Goal: Feedback & Contribution: Submit feedback/report problem

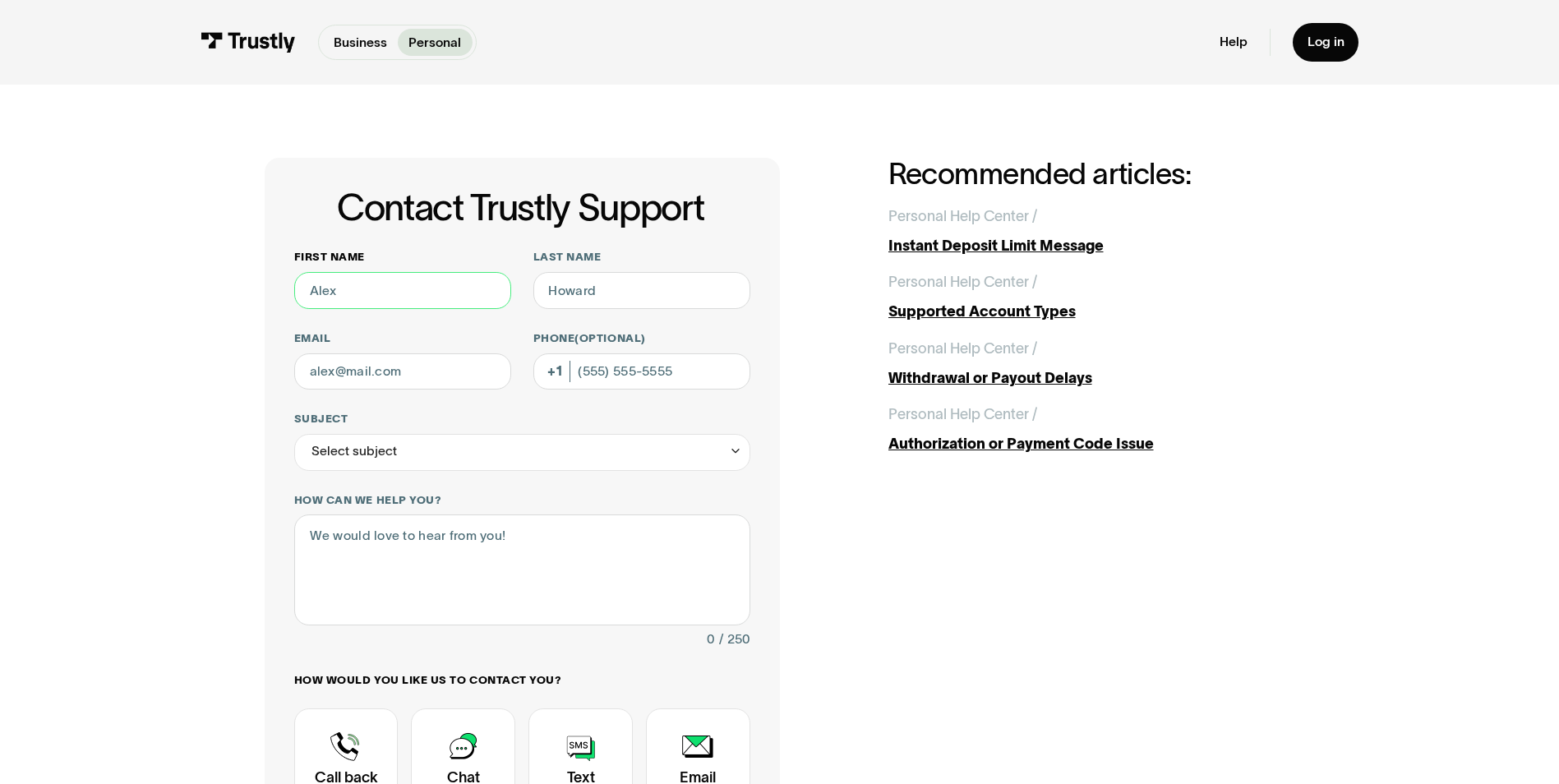
click at [351, 294] on input "First name" at bounding box center [403, 290] width 217 height 37
type input "[PERSON_NAME]"
click at [580, 292] on input "Last name" at bounding box center [642, 290] width 217 height 37
type input "[PERSON_NAME]"
click at [461, 373] on input "Email" at bounding box center [403, 372] width 217 height 37
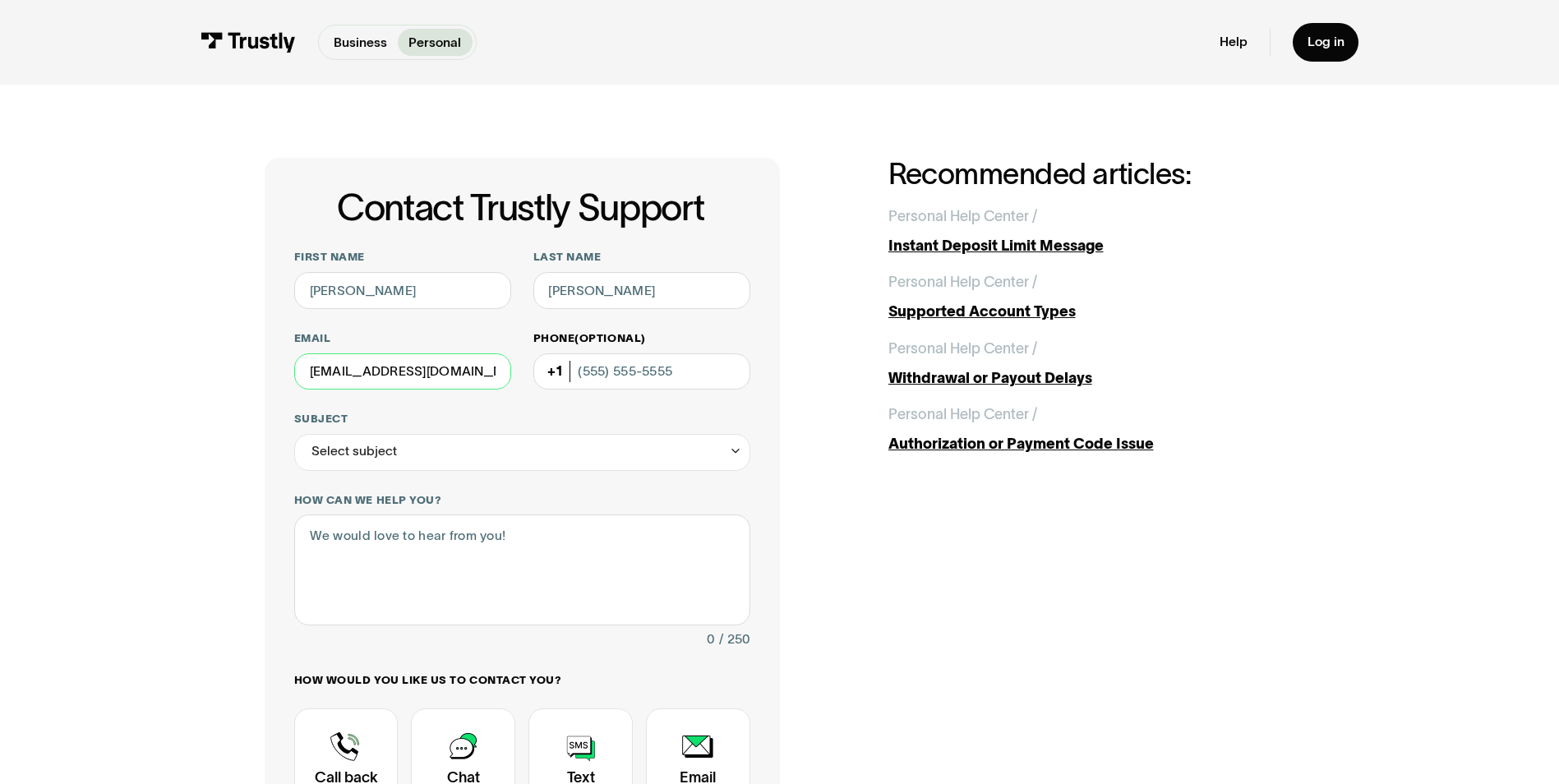
type input "[EMAIL_ADDRESS][DOMAIN_NAME]"
click at [598, 378] on input "Phone (Optional)" at bounding box center [642, 372] width 217 height 37
type input "[PHONE_NUMBER]"
click at [601, 447] on div "Select subject" at bounding box center [522, 452] width 456 height 37
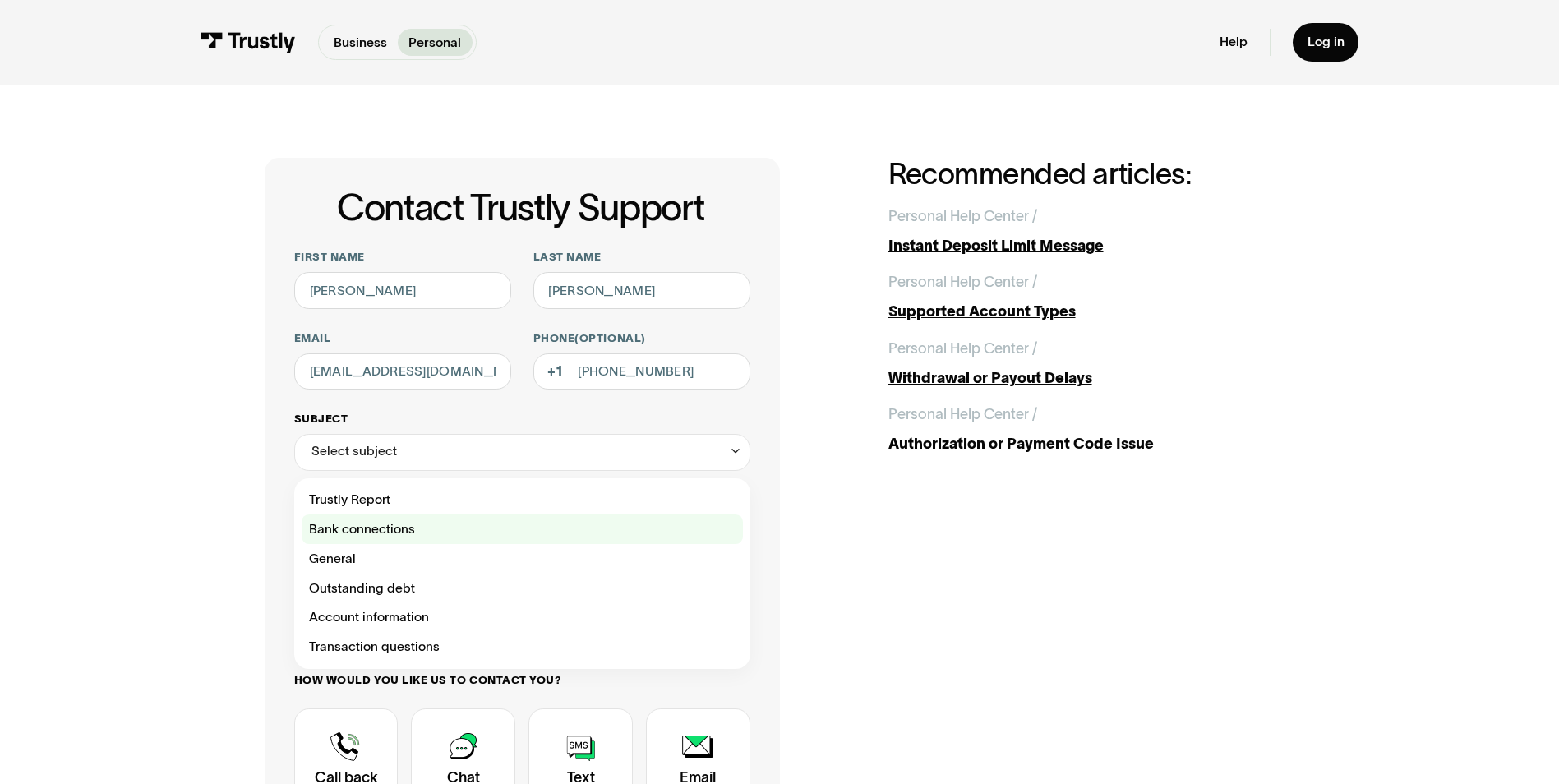
click at [374, 527] on div "Contact Trustly Support" at bounding box center [522, 529] width 442 height 29
type input "**********"
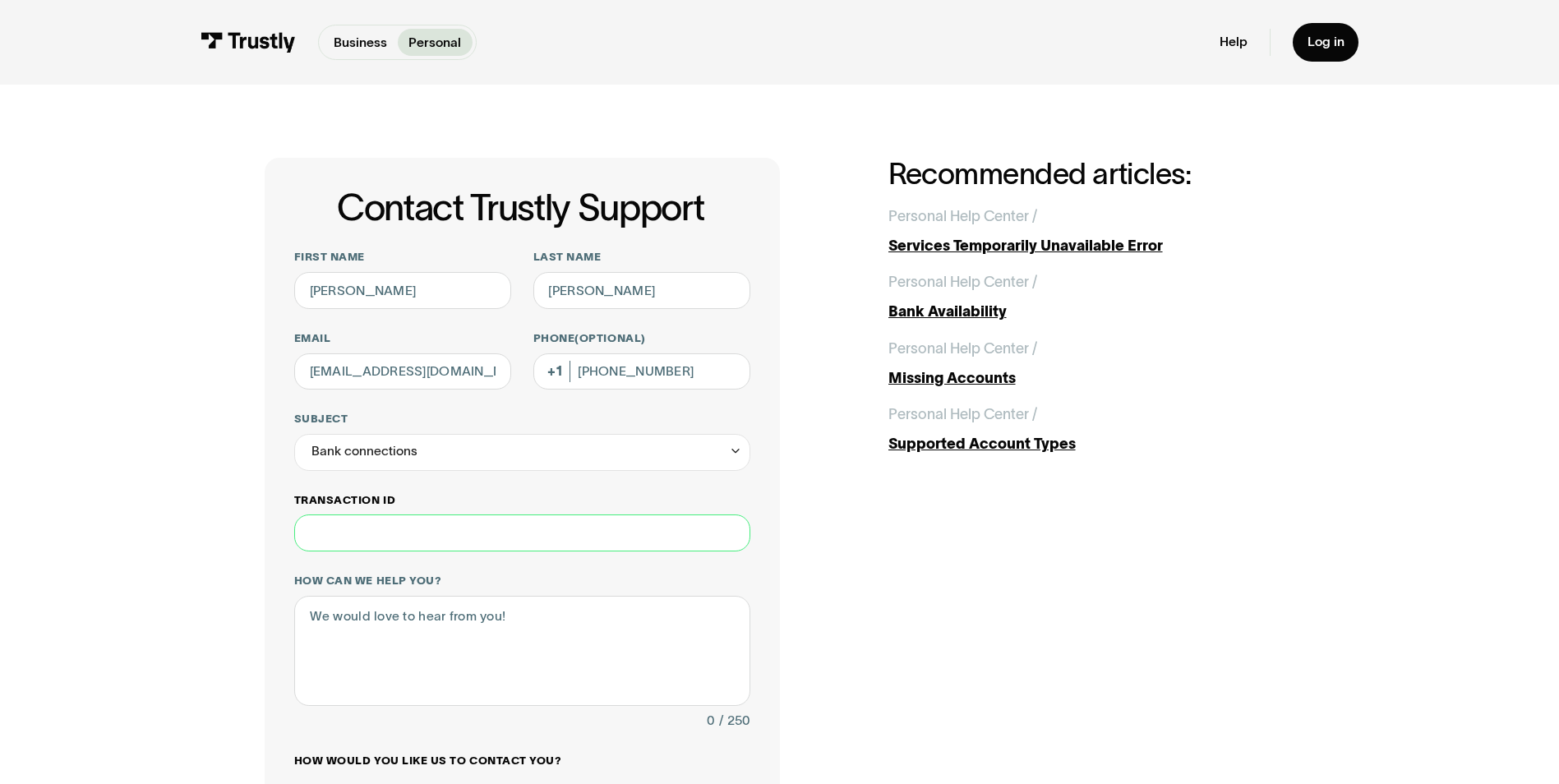
click at [410, 538] on input "Transaction ID" at bounding box center [522, 533] width 456 height 37
click at [516, 634] on textarea "How can we help you?" at bounding box center [522, 650] width 456 height 110
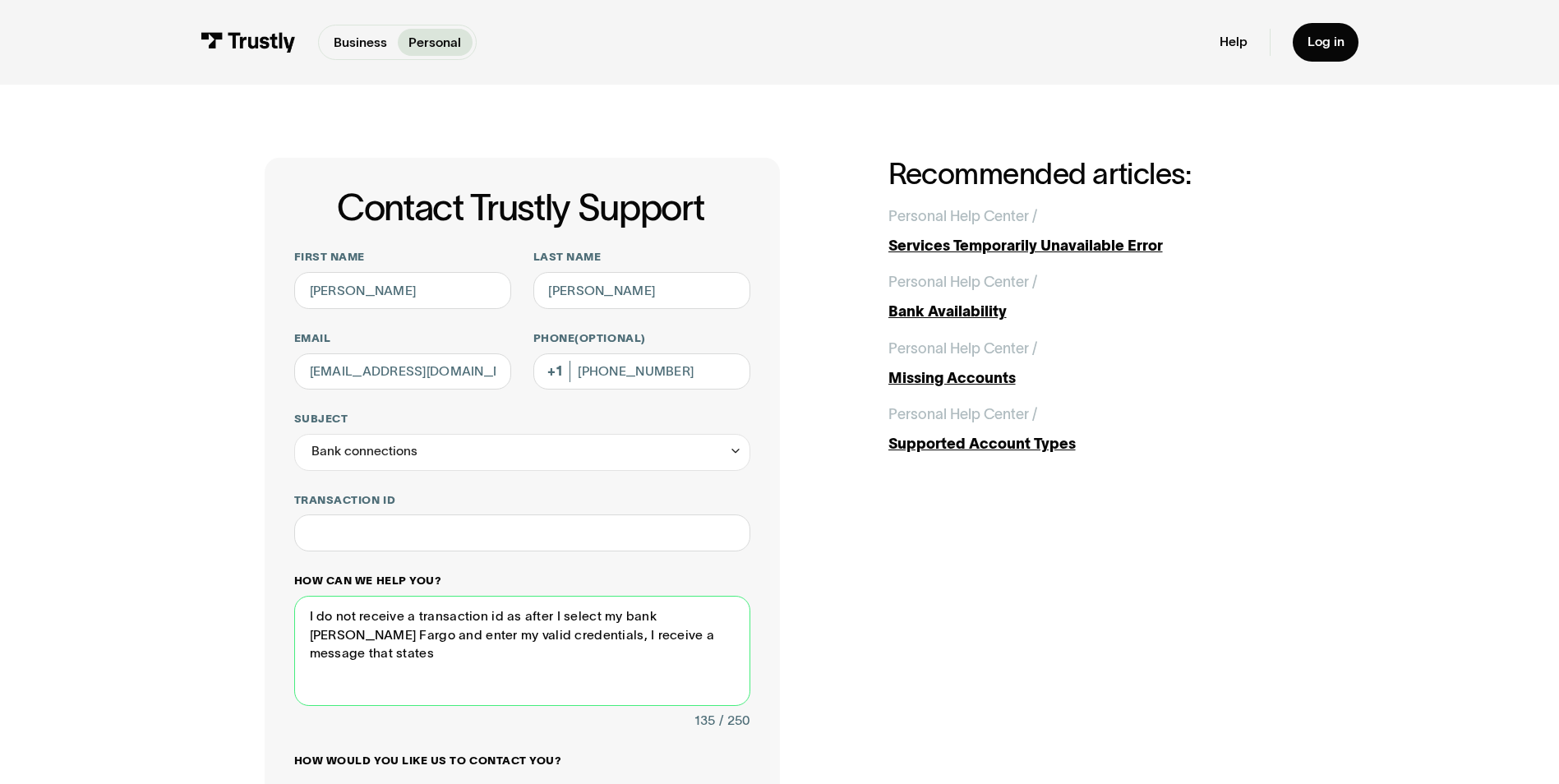
click at [714, 640] on textarea "I do not receive a transaction id as after I select my bank [PERSON_NAME] Fargo…" at bounding box center [522, 650] width 456 height 110
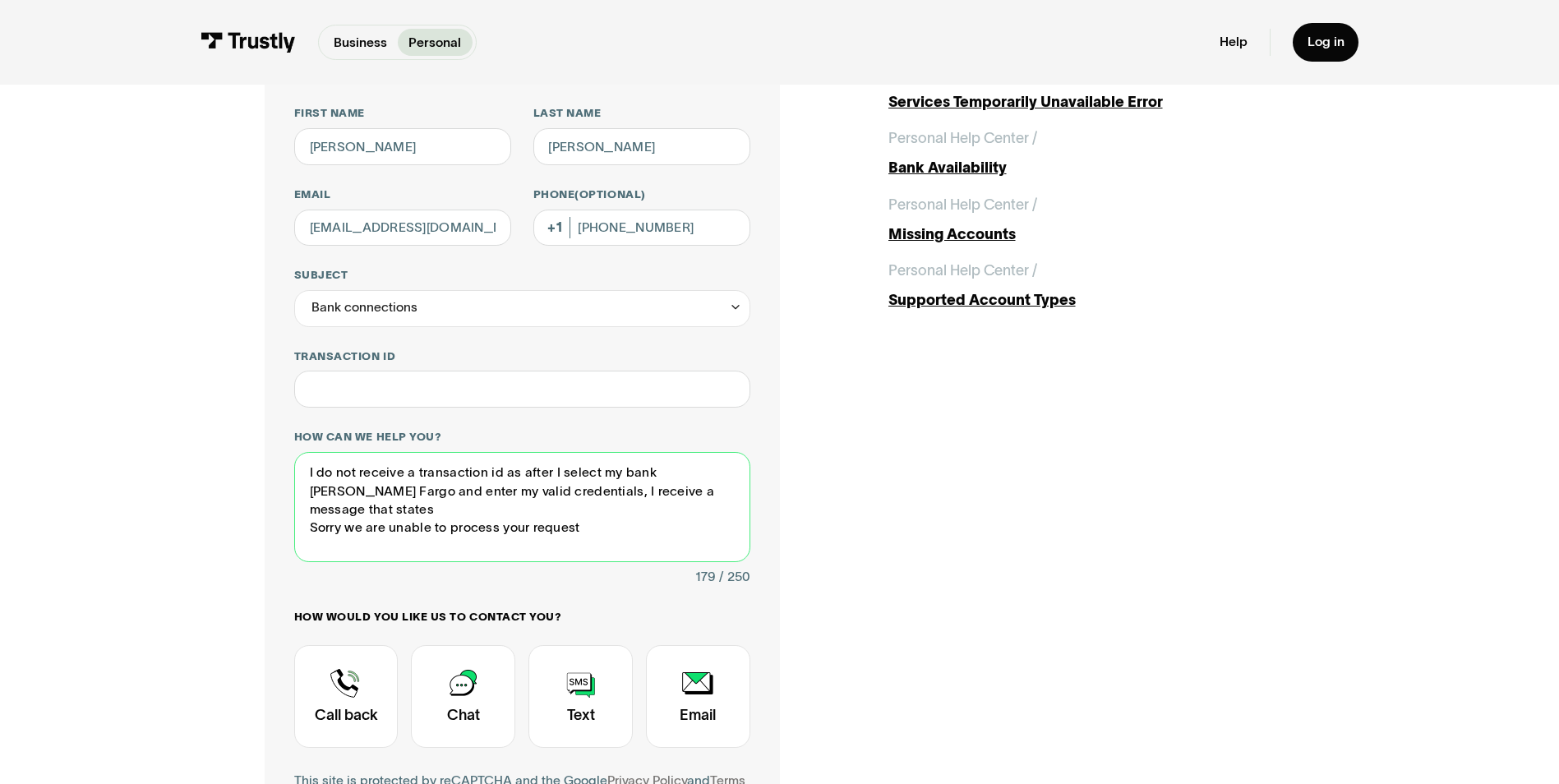
scroll to position [246, 0]
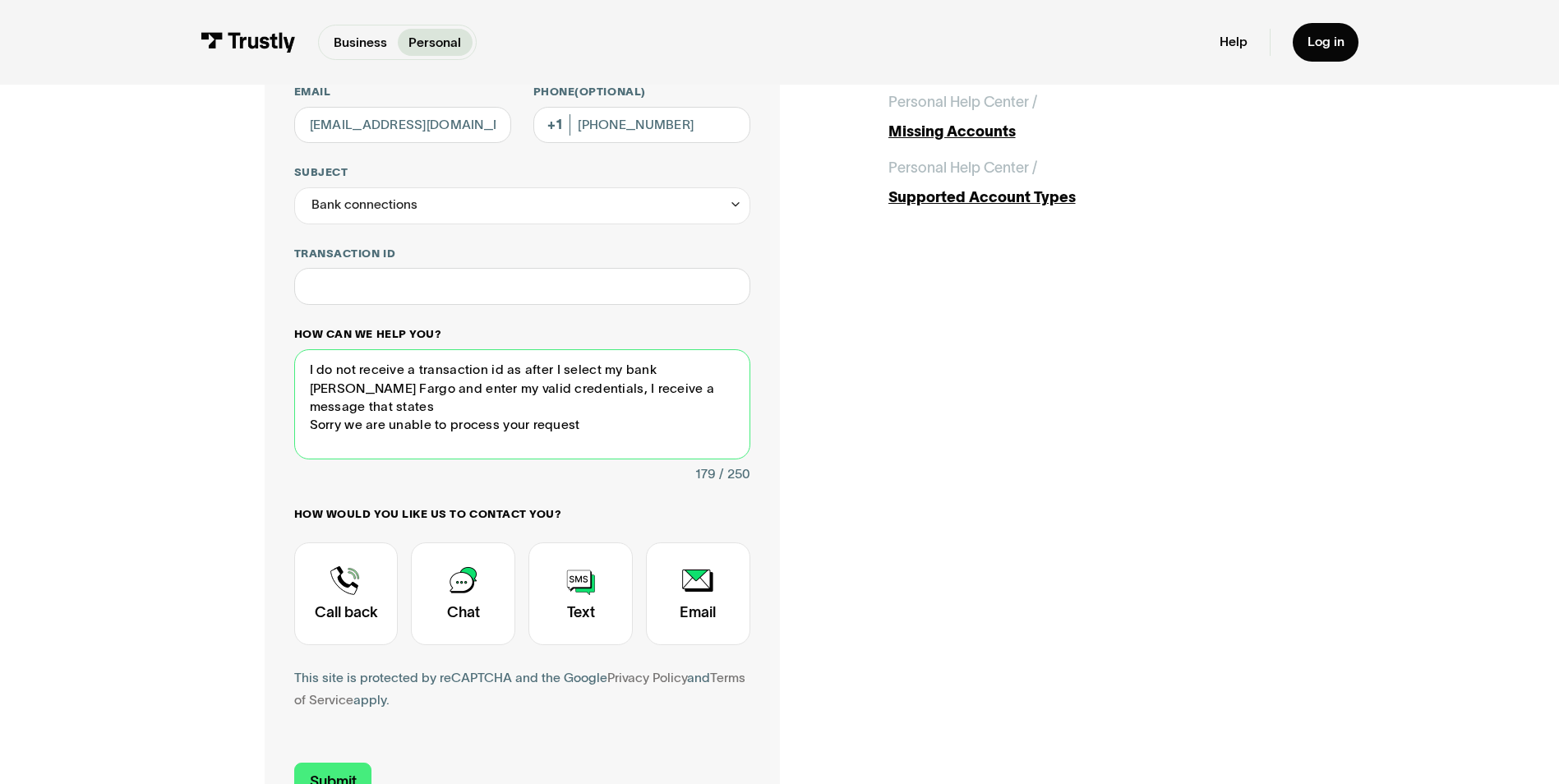
drag, startPoint x: 444, startPoint y: 409, endPoint x: 645, endPoint y: 414, distance: 201.1
click at [645, 414] on textarea "I do not receive a transaction id as after I select my bank [PERSON_NAME] Fargo…" at bounding box center [522, 404] width 456 height 110
click at [547, 371] on textarea "I do not receive a transaction id as after I select my bank [PERSON_NAME] Fargo…" at bounding box center [522, 404] width 456 height 110
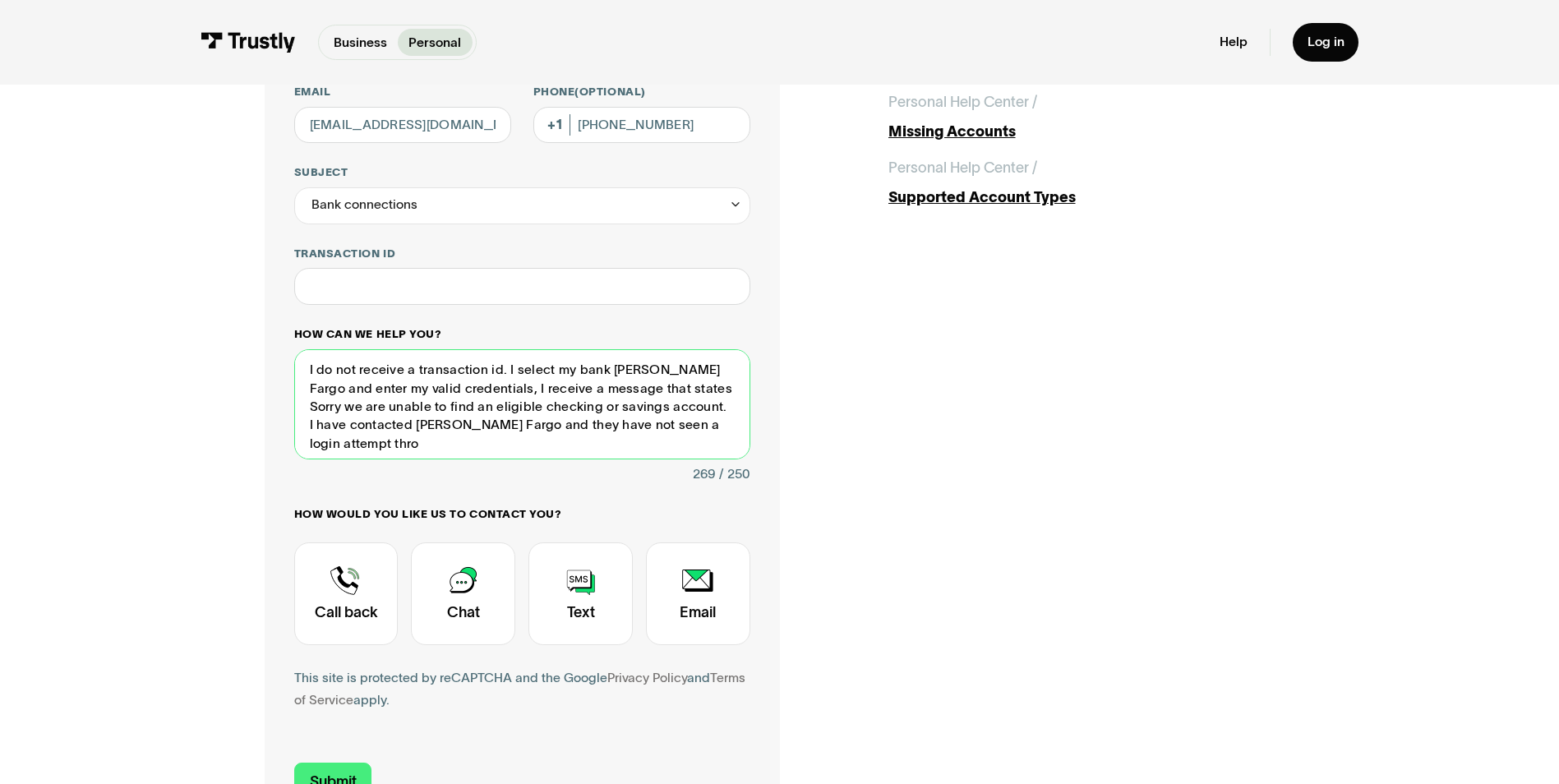
drag, startPoint x: 675, startPoint y: 373, endPoint x: 608, endPoint y: 381, distance: 67.5
click at [608, 381] on textarea "I do not receive a transaction id. I select my bank [PERSON_NAME] Fargo and ent…" at bounding box center [522, 404] width 456 height 110
click at [592, 399] on textarea "I do not receive a transaction id. I select my bank and enter my valid credenti…" at bounding box center [522, 404] width 456 height 110
drag, startPoint x: 437, startPoint y: 388, endPoint x: 388, endPoint y: 385, distance: 49.1
click at [388, 385] on textarea "I do not receive a transaction id. I select my bank and enter my valid credenti…" at bounding box center [522, 404] width 456 height 110
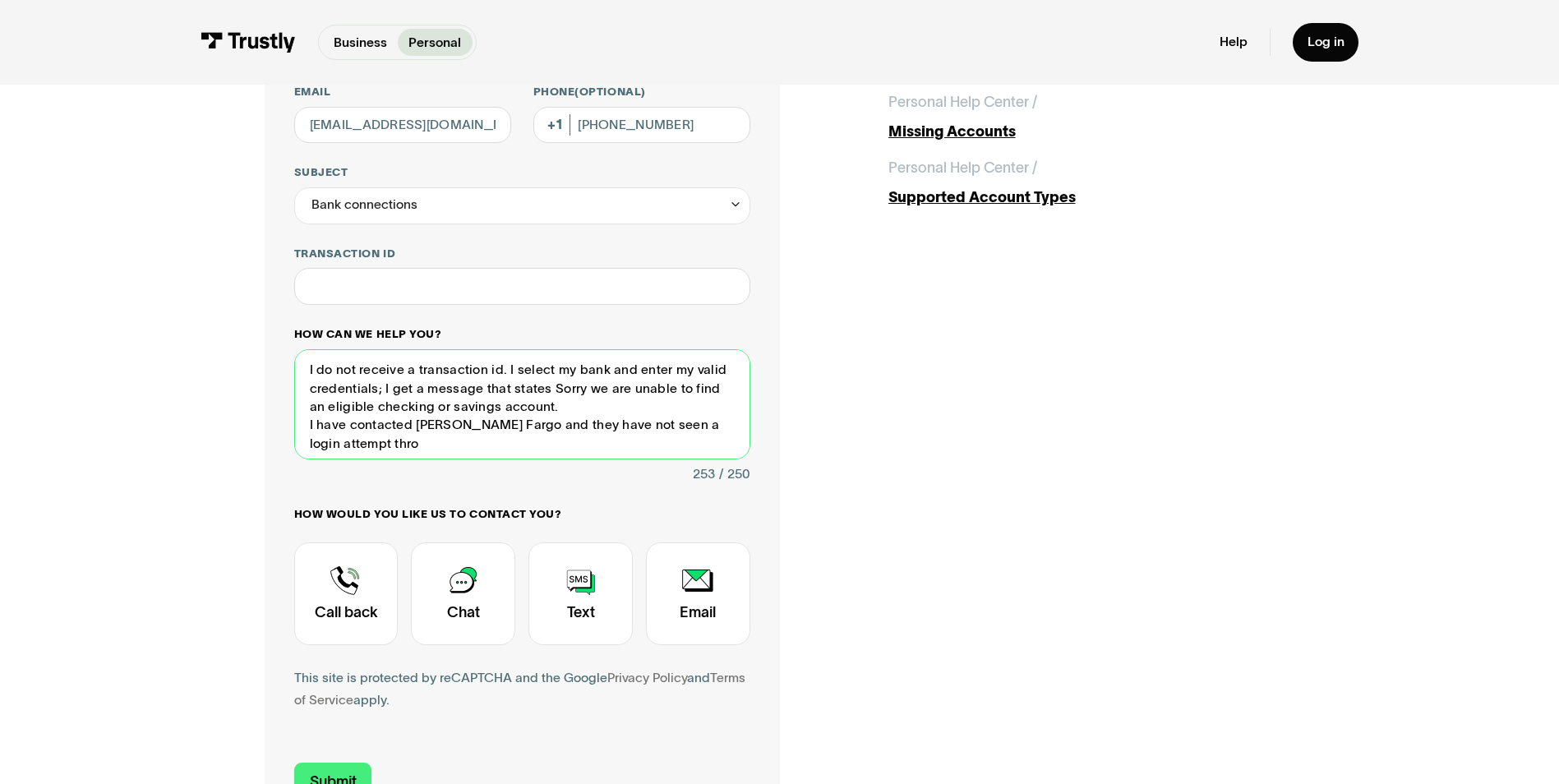
drag, startPoint x: 415, startPoint y: 389, endPoint x: 382, endPoint y: 394, distance: 33.4
click at [382, 394] on textarea "I do not receive a transaction id. I select my bank and enter my valid credenti…" at bounding box center [522, 404] width 456 height 110
drag, startPoint x: 472, startPoint y: 389, endPoint x: 442, endPoint y: 388, distance: 30.0
click at [442, 388] on textarea "I do not receive a transaction id. I select my bank and enter my valid credenti…" at bounding box center [522, 404] width 456 height 110
click at [515, 413] on textarea "I do not receive a transaction id. I select my bank and enter my valid credenti…" at bounding box center [522, 404] width 456 height 110
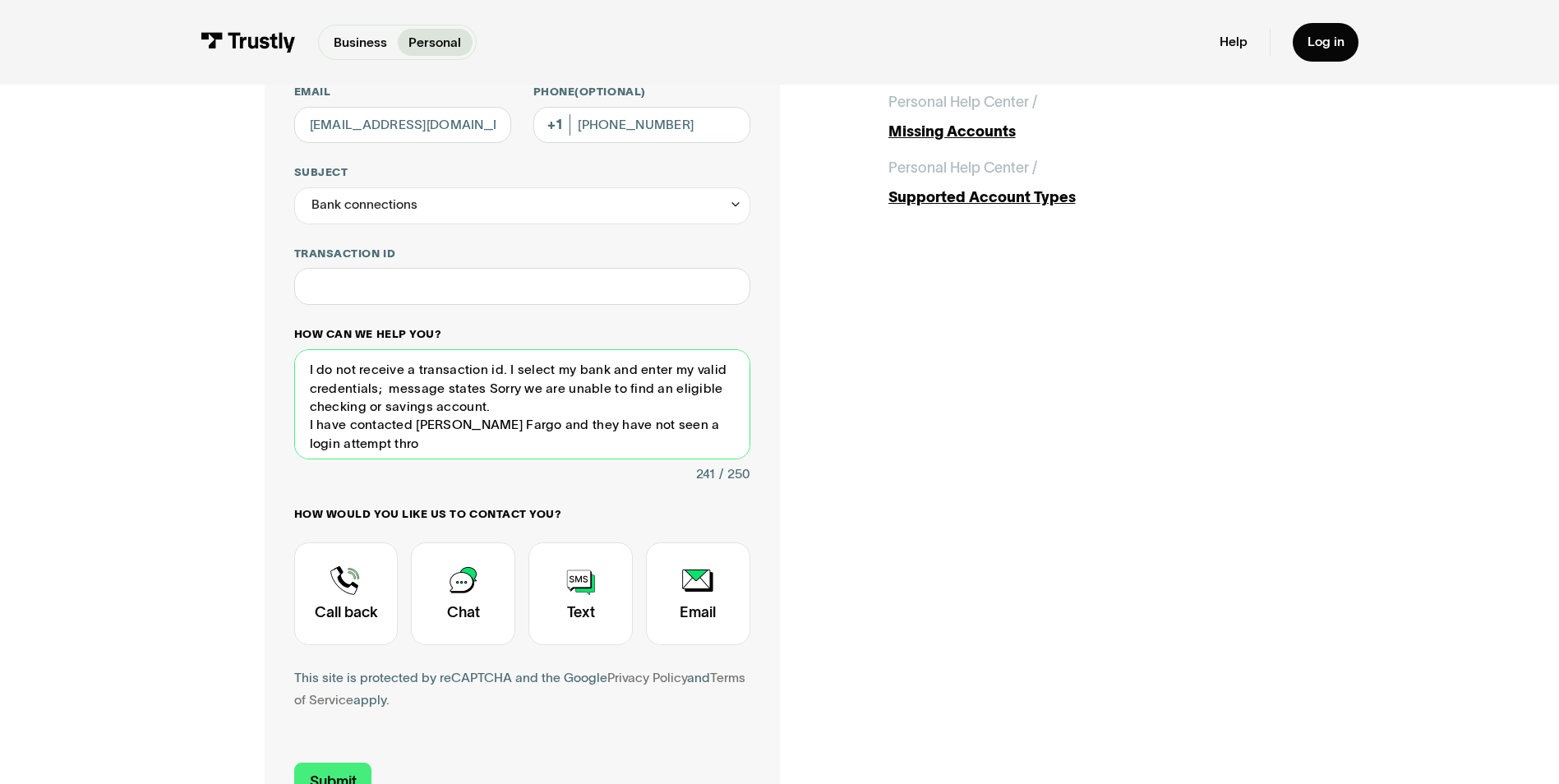
click at [367, 447] on textarea "I do not receive a transaction id. I select my bank and enter my valid credenti…" at bounding box center [522, 404] width 456 height 110
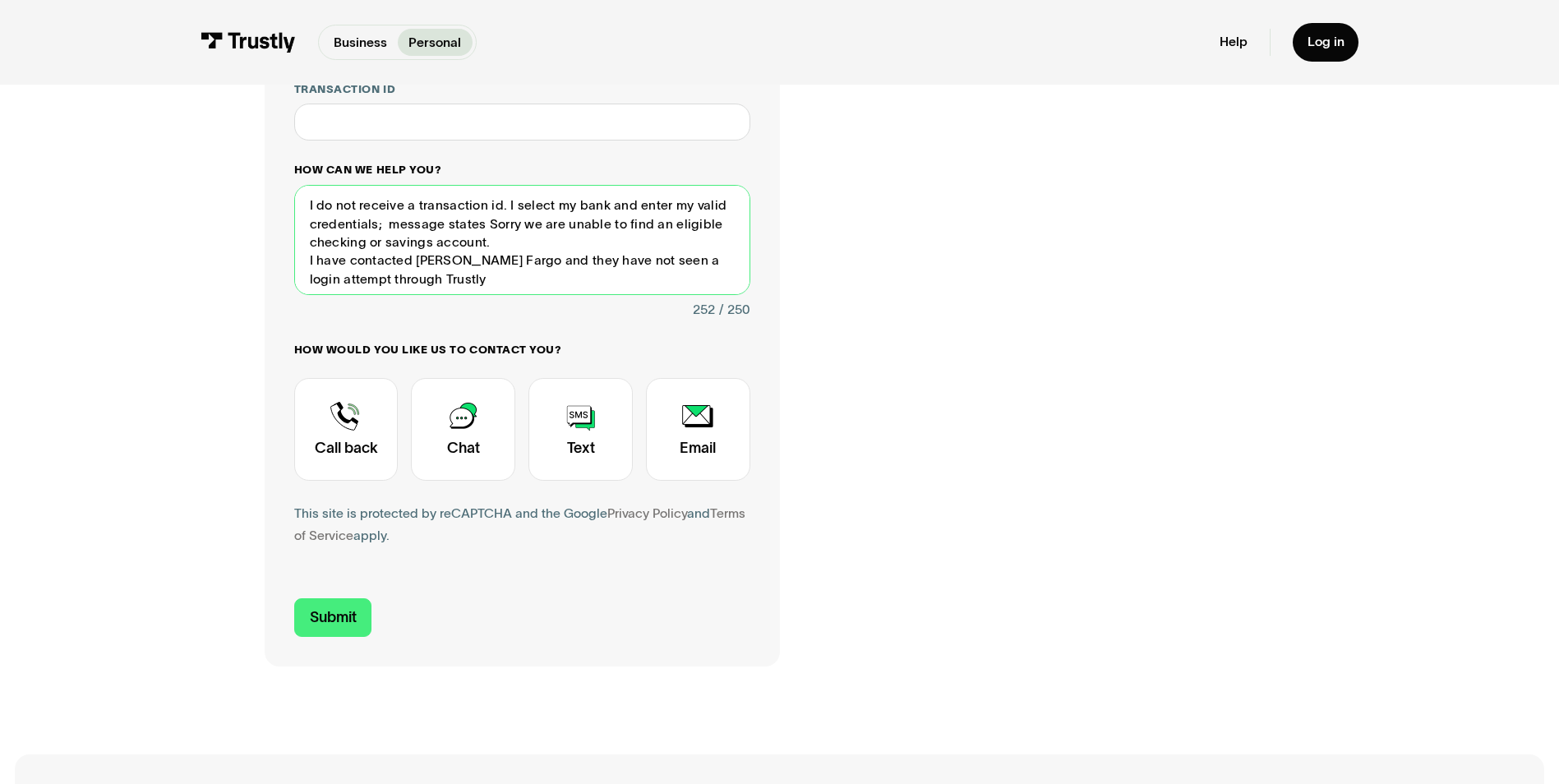
click at [639, 260] on textarea "I do not receive a transaction id. I select my bank and enter my valid credenti…" at bounding box center [522, 239] width 456 height 110
click at [509, 264] on textarea "I do not receive a transaction id. I select my bank and enter my valid credenti…" at bounding box center [522, 239] width 456 height 110
type textarea "I do not receive a transaction id. I select my bank and enter my valid credenti…"
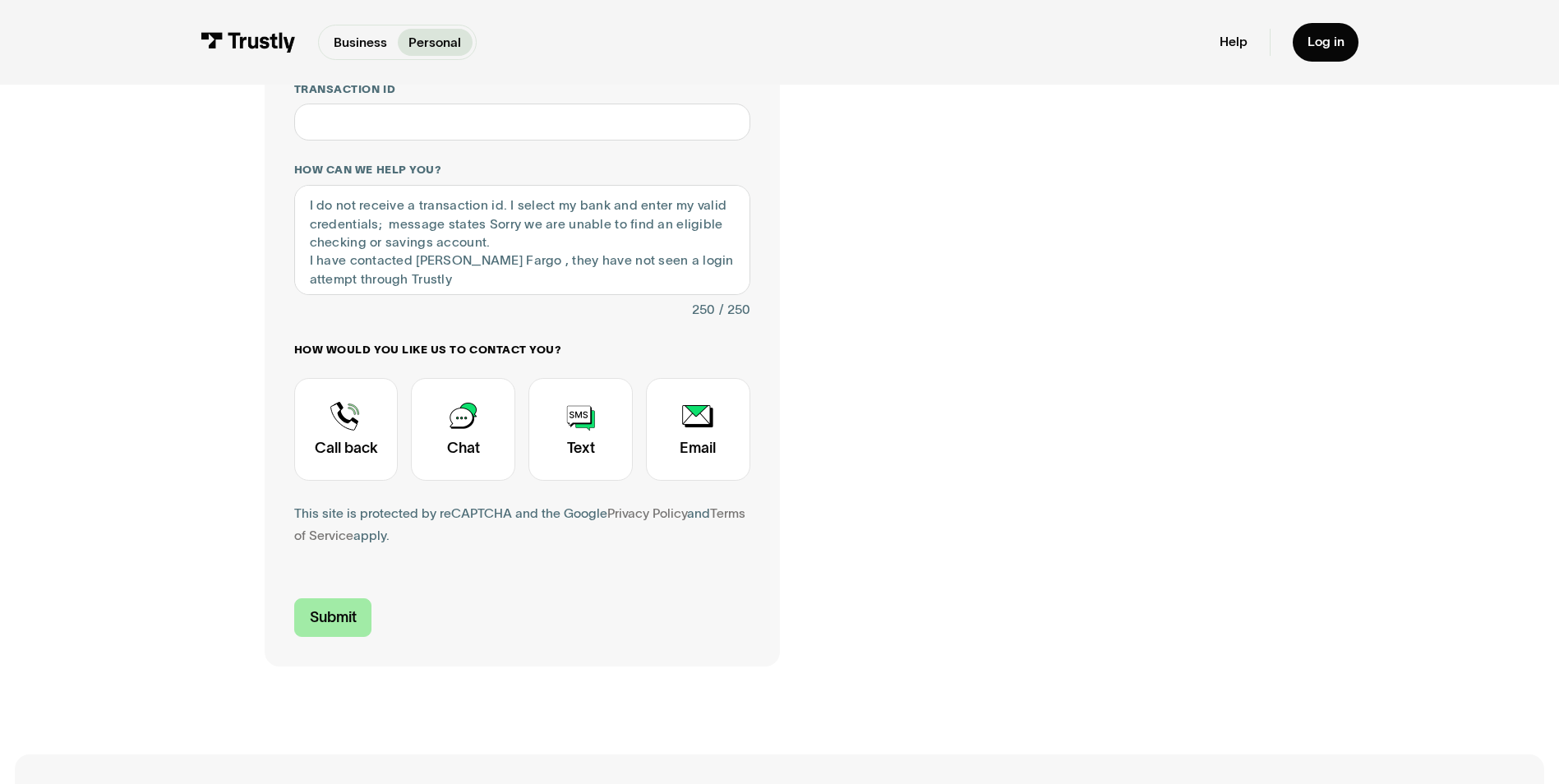
click at [347, 615] on input "Submit" at bounding box center [333, 617] width 78 height 39
click at [688, 450] on div "Contact Trustly Support" at bounding box center [698, 429] width 105 height 103
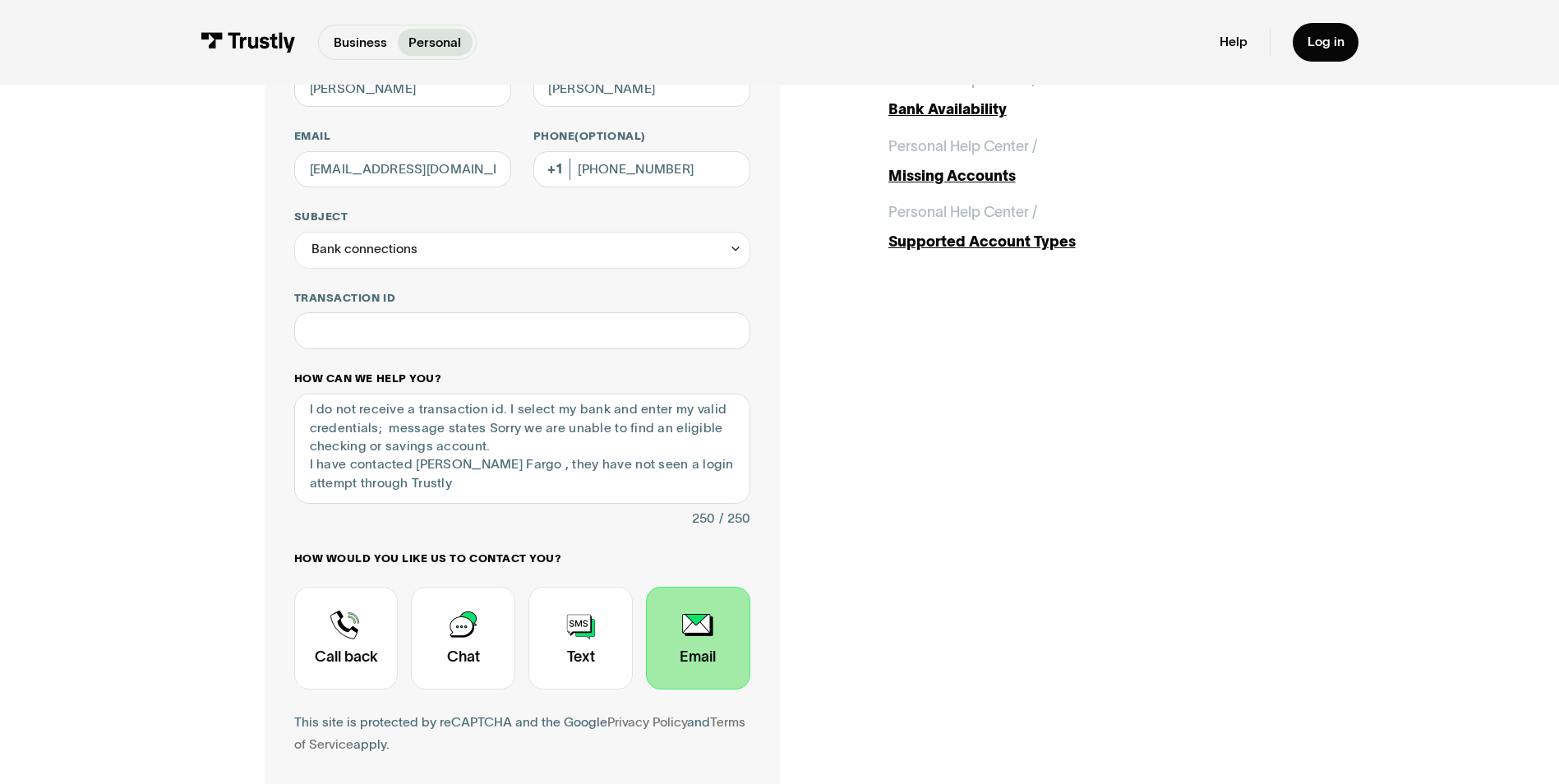
scroll to position [493, 0]
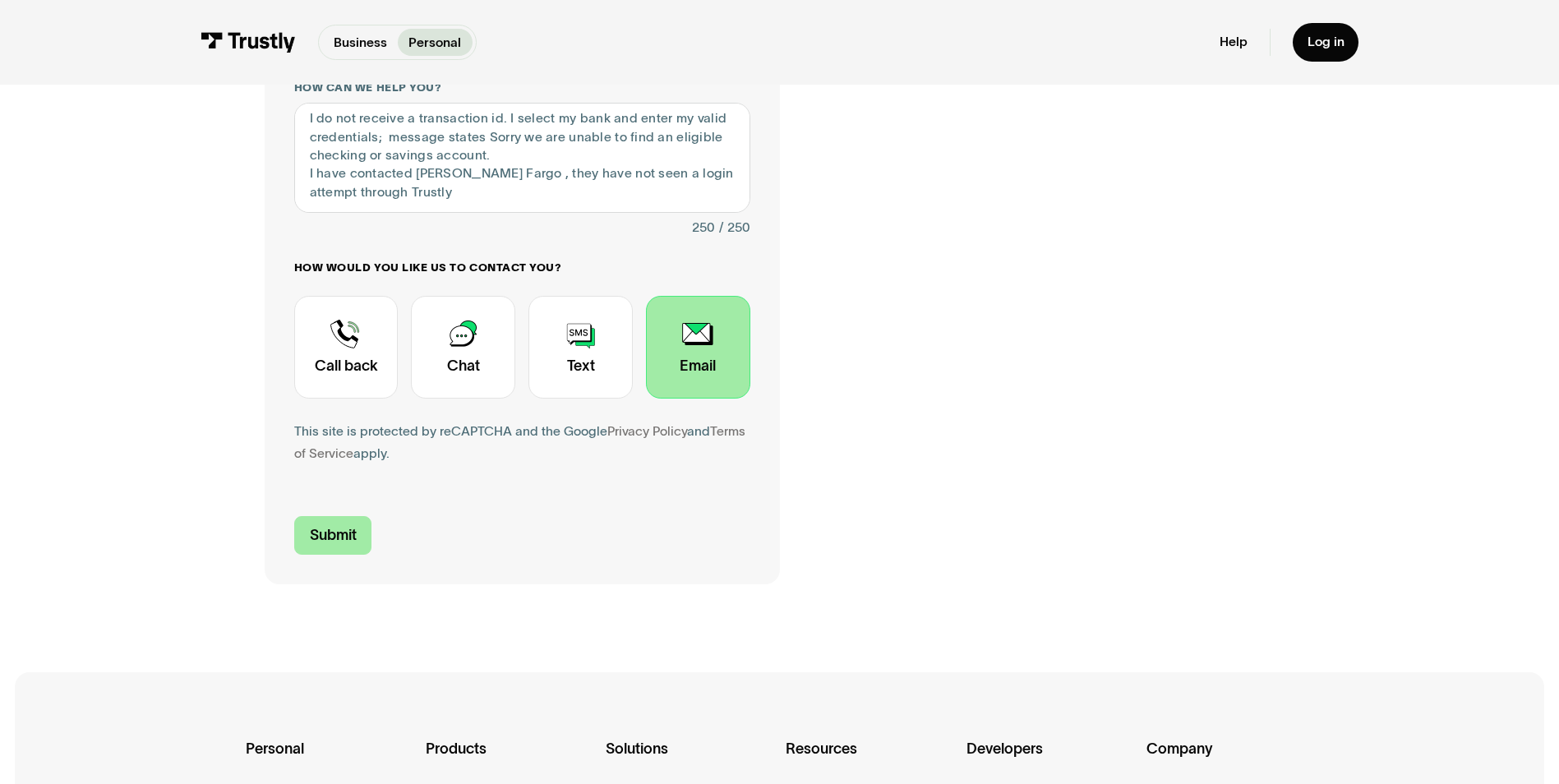
click at [319, 539] on input "Submit" at bounding box center [333, 536] width 78 height 39
type input "[PHONE_NUMBER]"
